Goal: Information Seeking & Learning: Learn about a topic

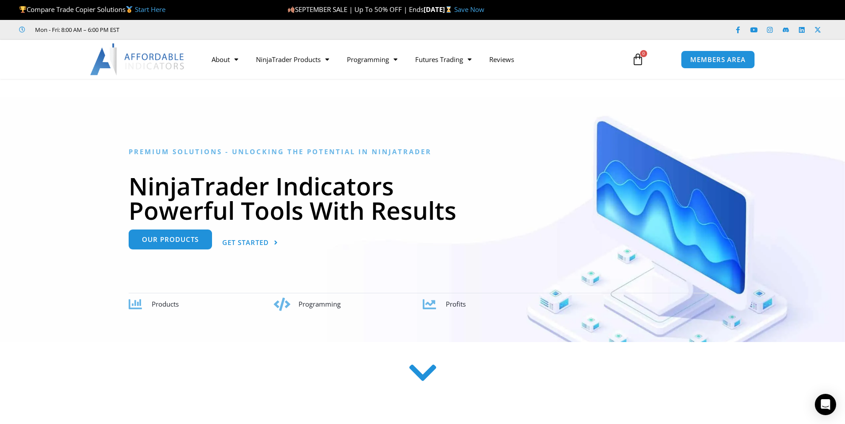
click at [200, 242] on link "Our Products" at bounding box center [170, 240] width 83 height 20
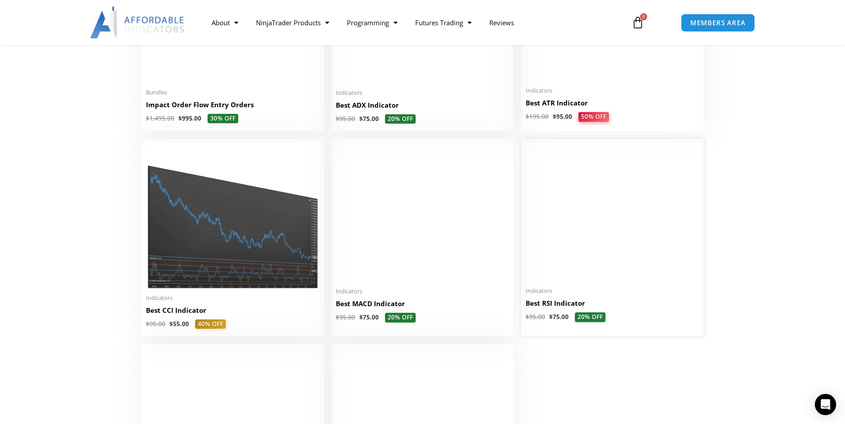
scroll to position [1862, 0]
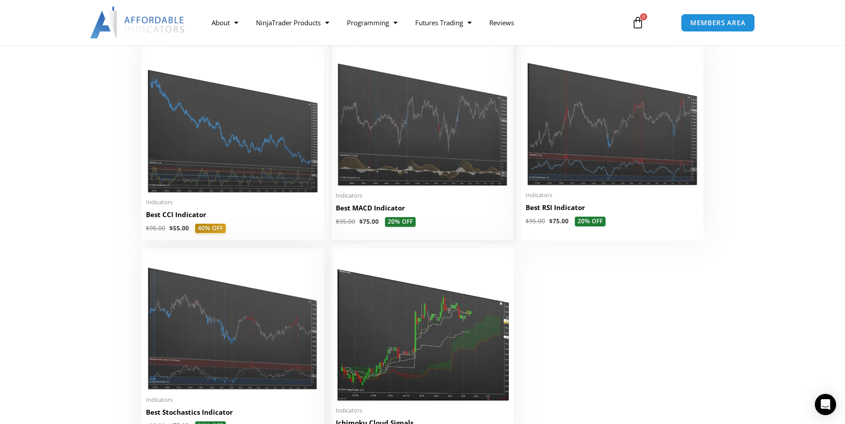
click at [473, 176] on img at bounding box center [422, 116] width 173 height 139
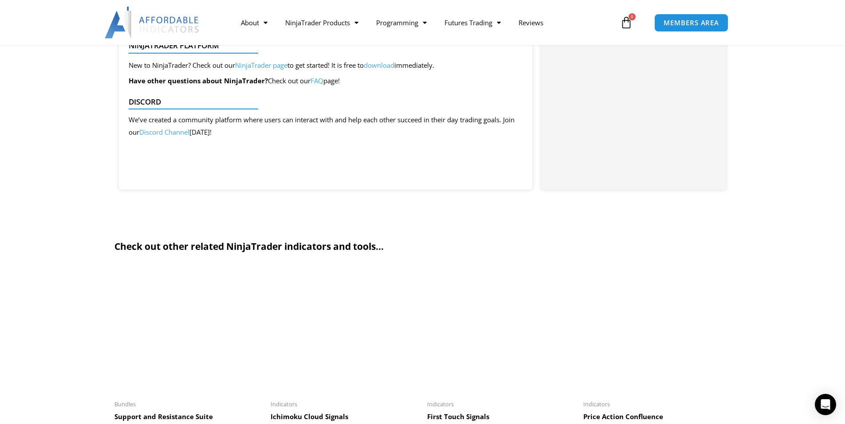
scroll to position [1064, 0]
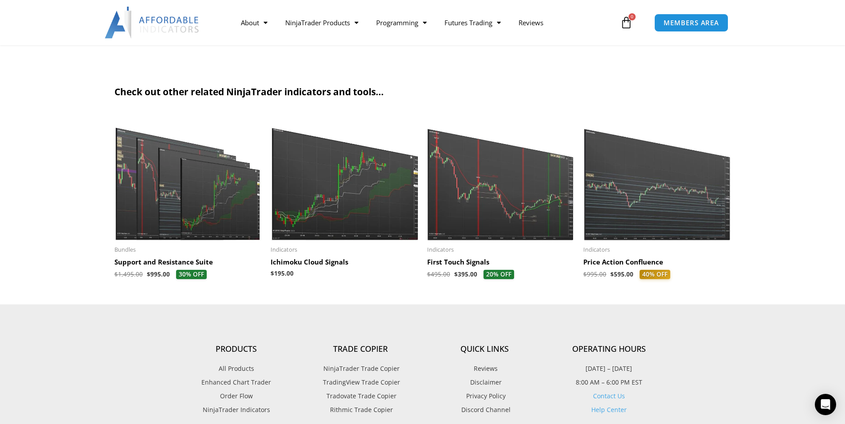
click at [199, 194] on img at bounding box center [188, 177] width 148 height 127
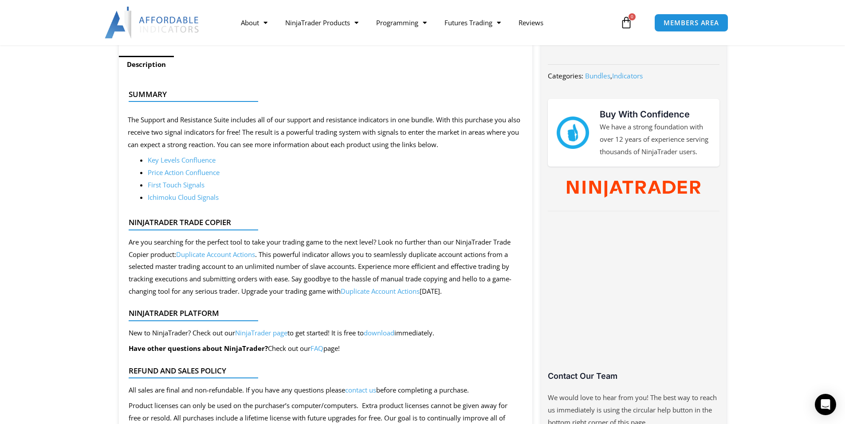
scroll to position [355, 0]
click at [195, 162] on link "Key Levels Confluence" at bounding box center [182, 160] width 68 height 9
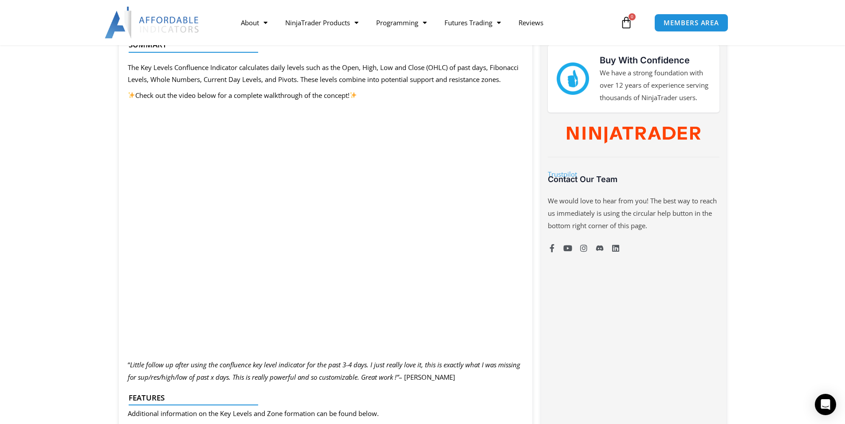
scroll to position [443, 0]
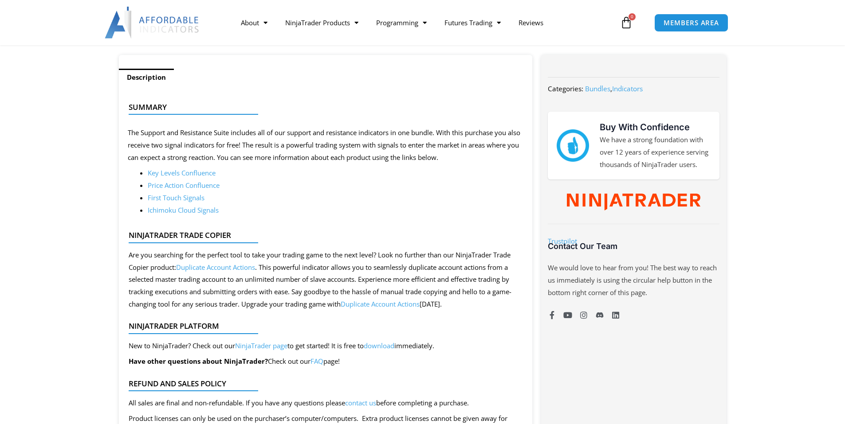
scroll to position [355, 0]
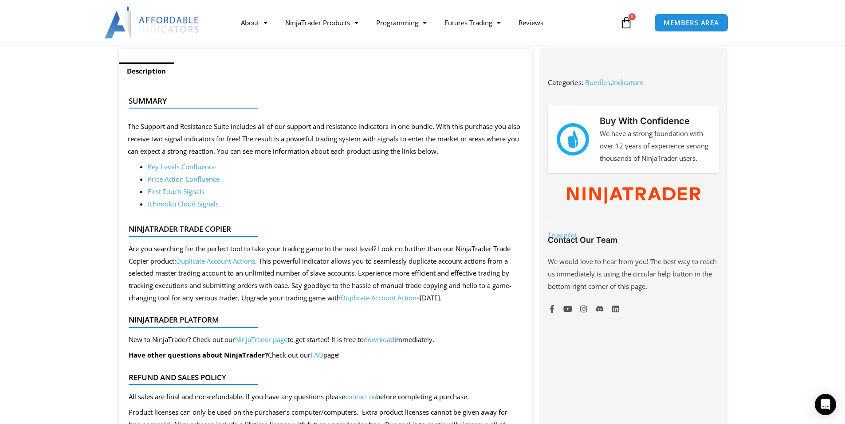
click at [190, 167] on link "Key Levels Confluence" at bounding box center [182, 166] width 68 height 9
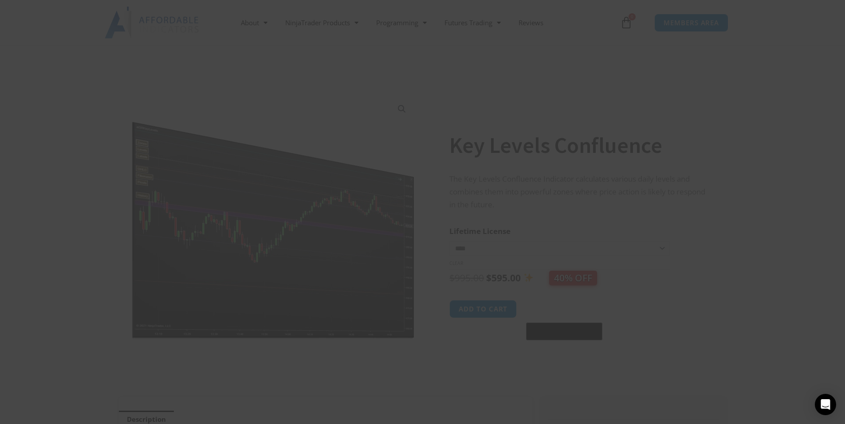
scroll to position [222, 0]
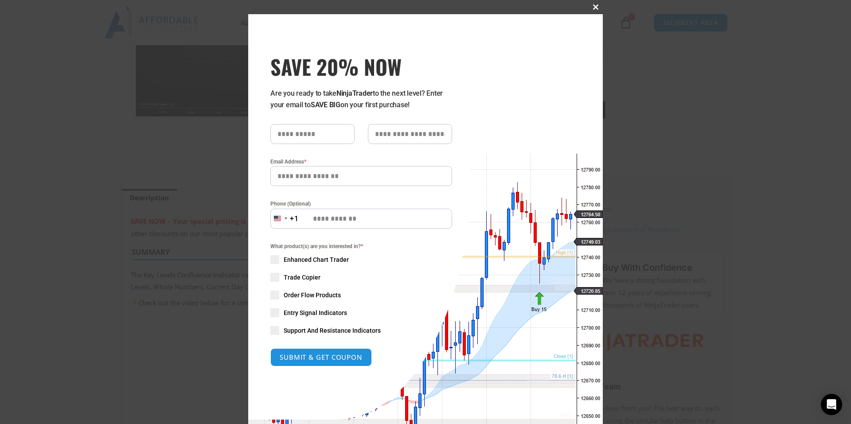
click at [596, 6] on span at bounding box center [596, 6] width 14 height 5
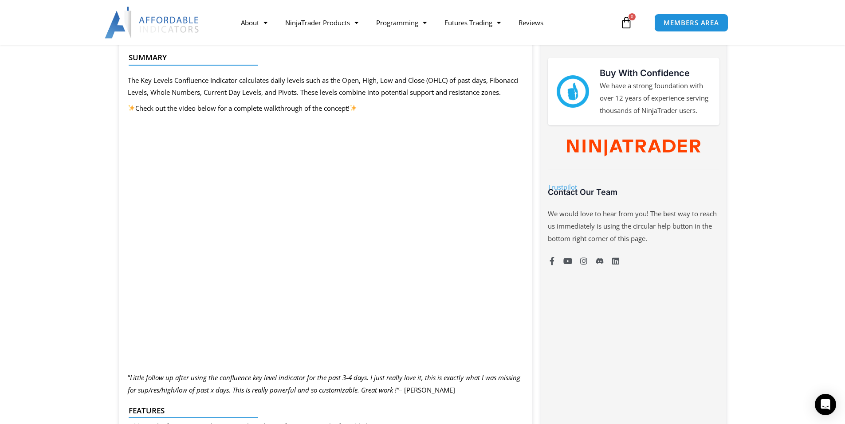
scroll to position [443, 0]
